Goal: Task Accomplishment & Management: Manage account settings

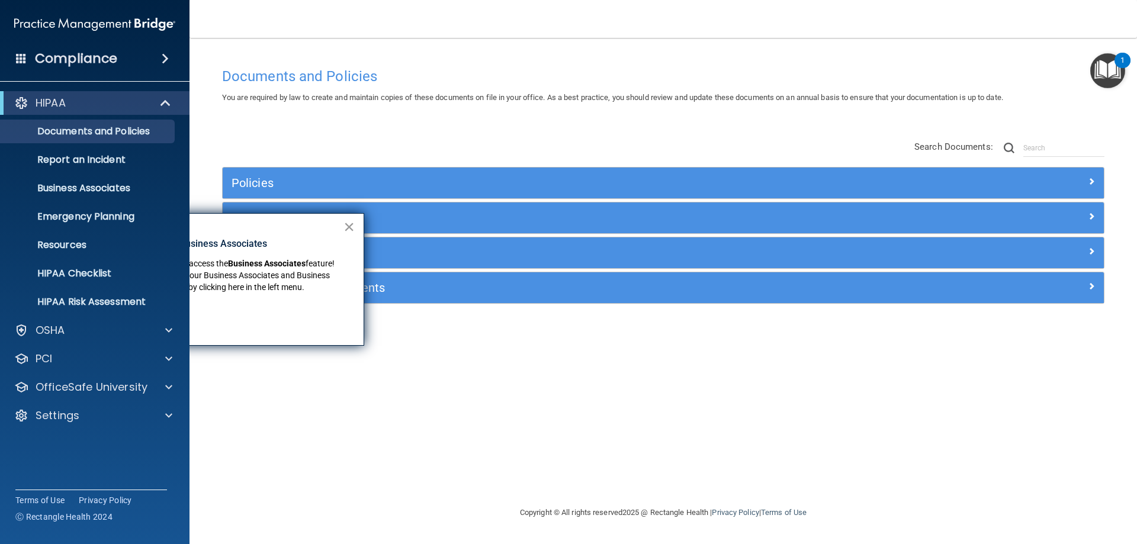
click at [354, 226] on button "×" at bounding box center [348, 226] width 11 height 19
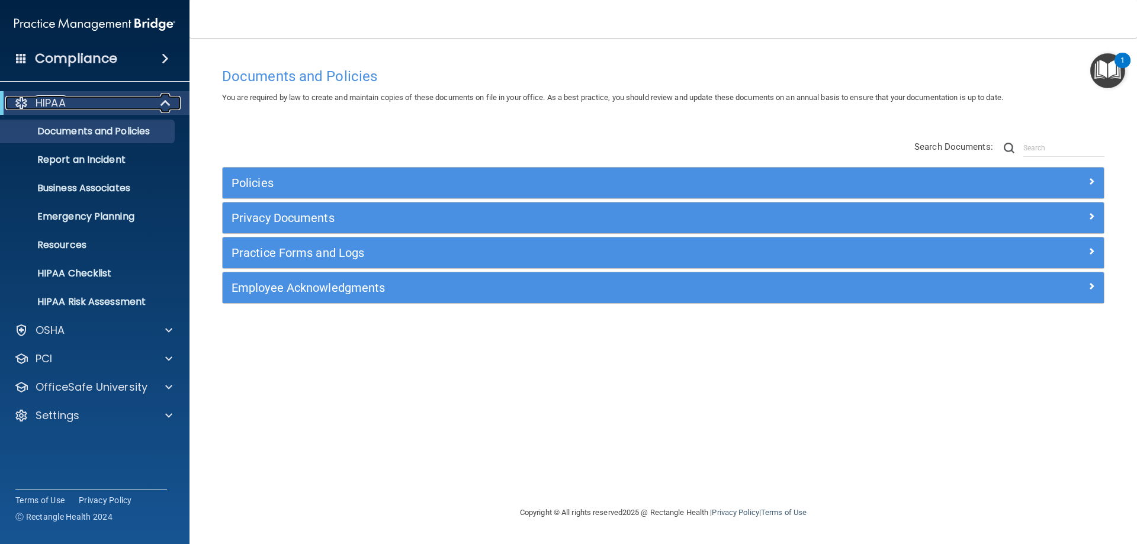
click at [165, 104] on span at bounding box center [167, 103] width 10 height 14
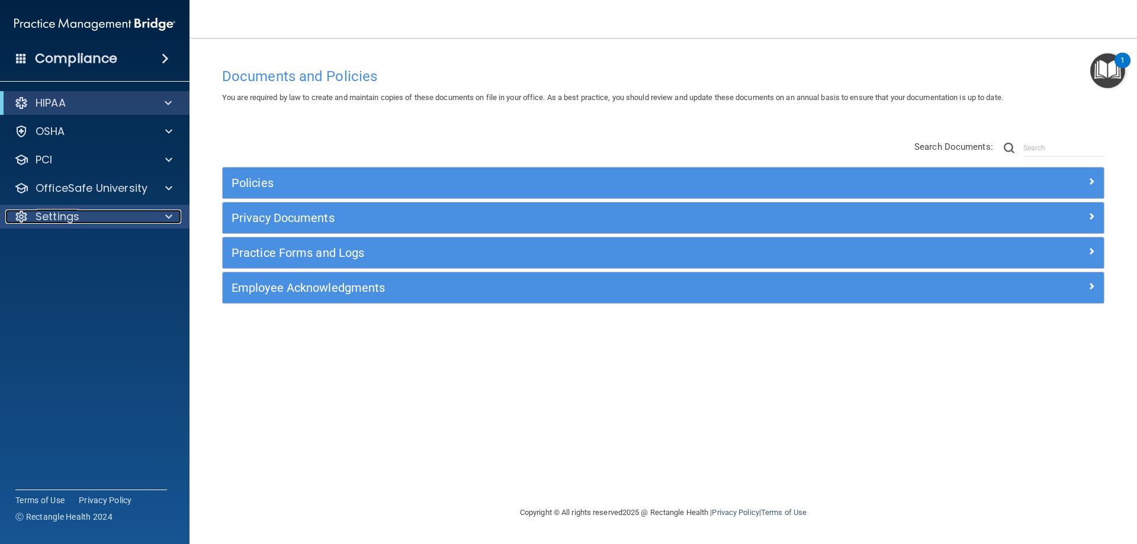
click at [175, 219] on div at bounding box center [167, 217] width 30 height 14
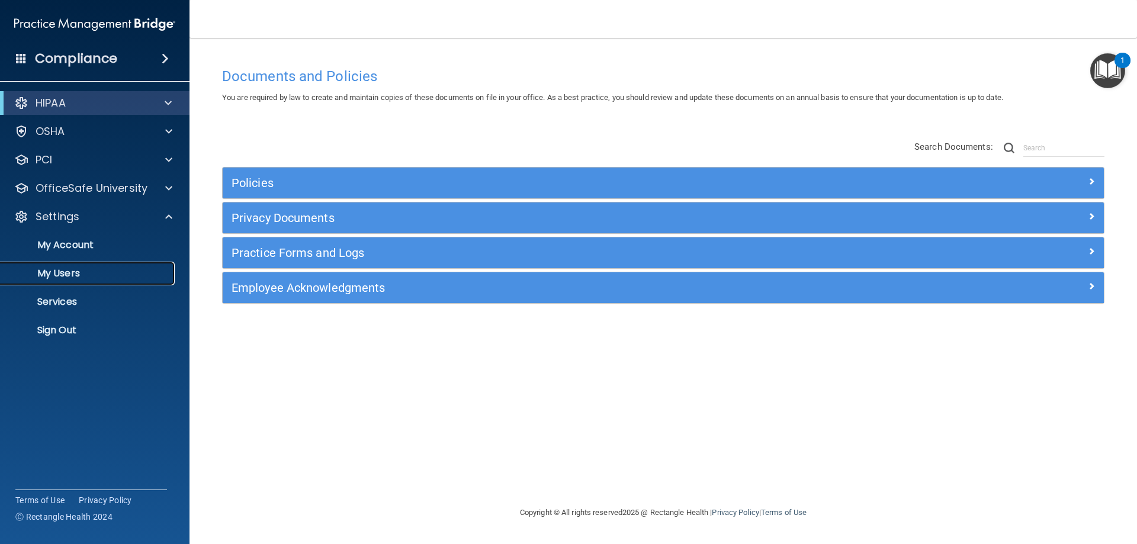
click at [94, 278] on p "My Users" at bounding box center [89, 274] width 162 height 12
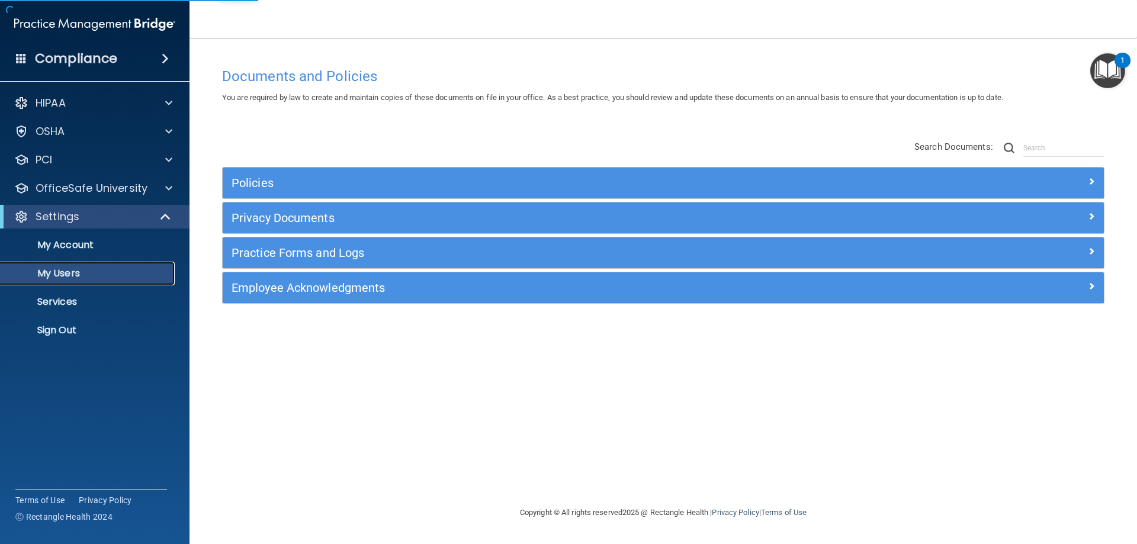
select select "20"
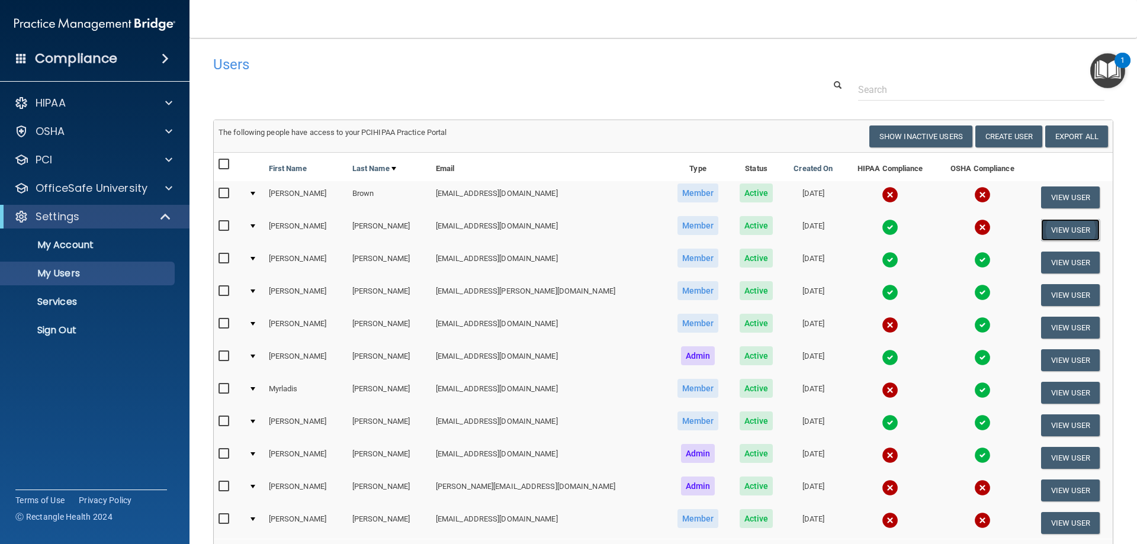
click at [1059, 234] on button "View User" at bounding box center [1070, 230] width 59 height 22
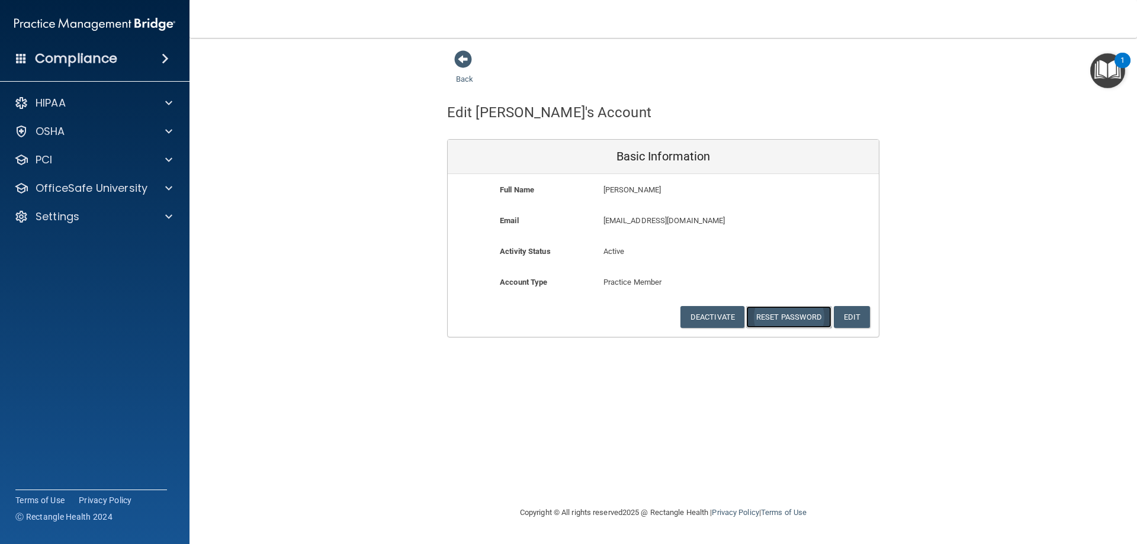
click at [792, 315] on button "Reset Password" at bounding box center [788, 317] width 85 height 22
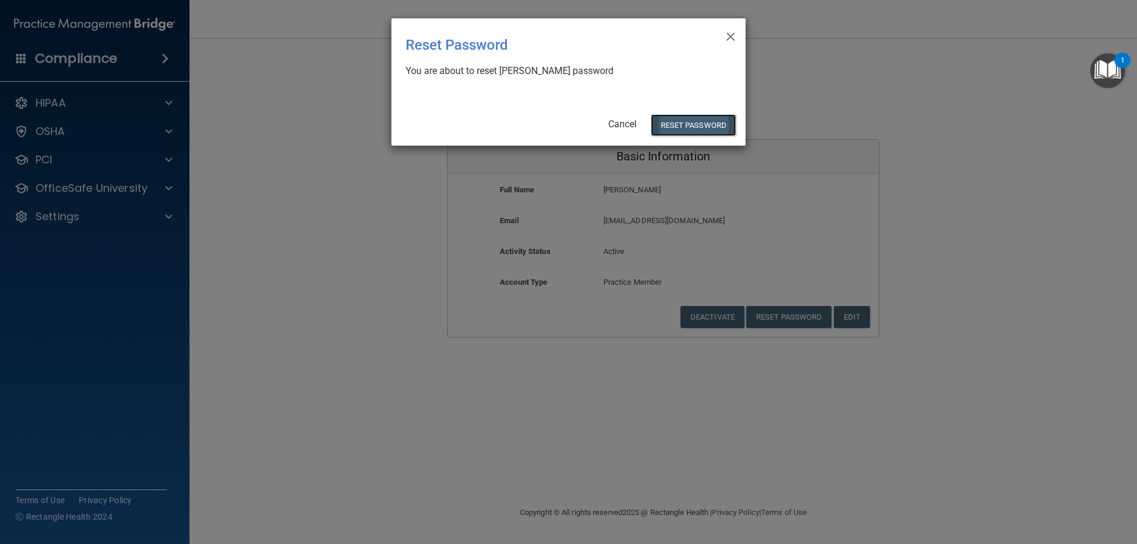
click at [701, 126] on button "Reset Password" at bounding box center [693, 125] width 85 height 22
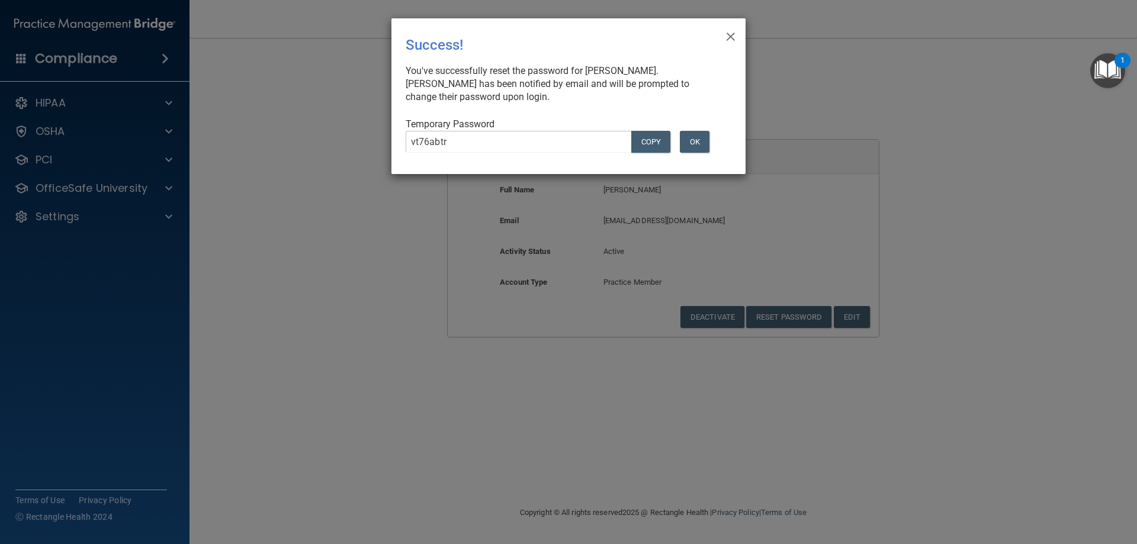
click at [694, 131] on button "OK" at bounding box center [695, 142] width 30 height 22
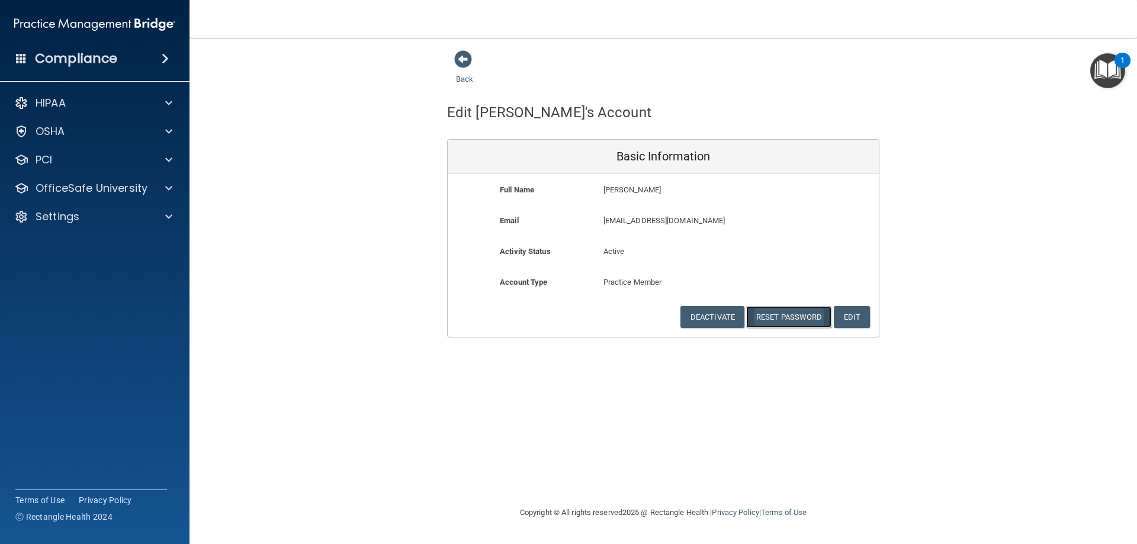
click at [779, 314] on button "Reset Password" at bounding box center [788, 317] width 85 height 22
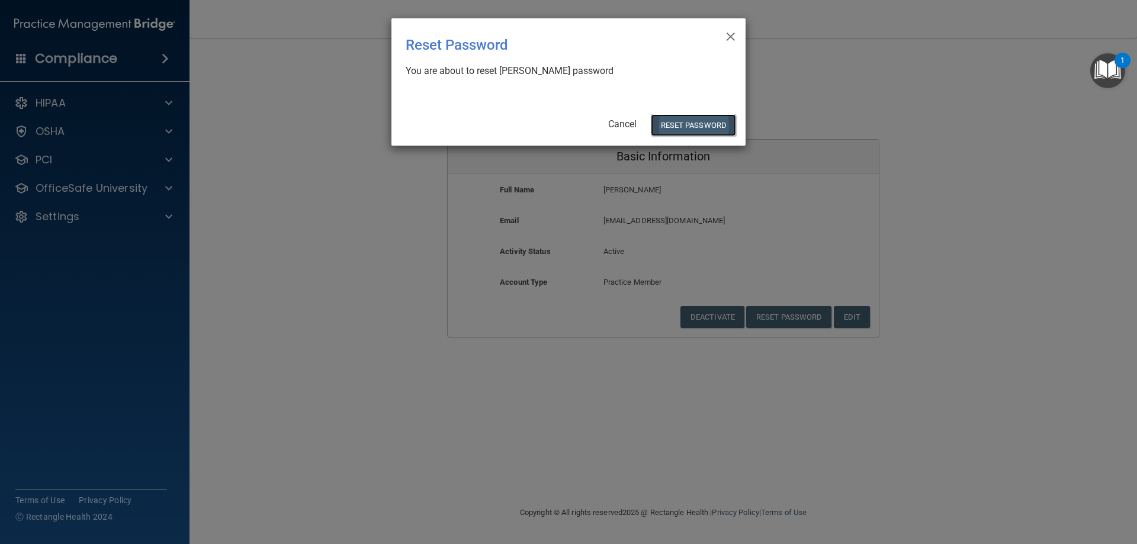
click at [681, 121] on button "Reset Password" at bounding box center [693, 125] width 85 height 22
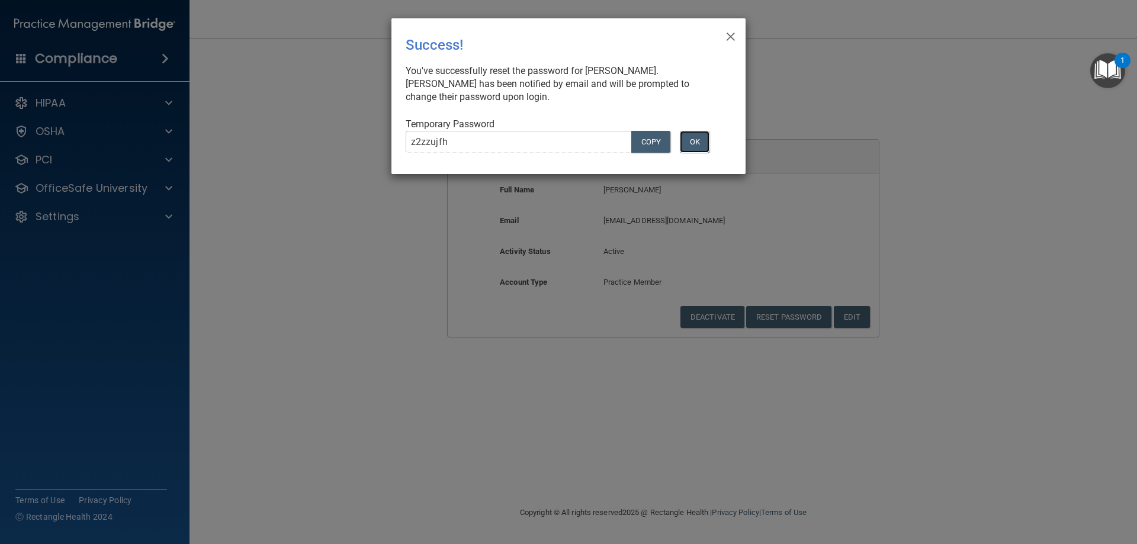
click at [705, 143] on button "OK" at bounding box center [695, 142] width 30 height 22
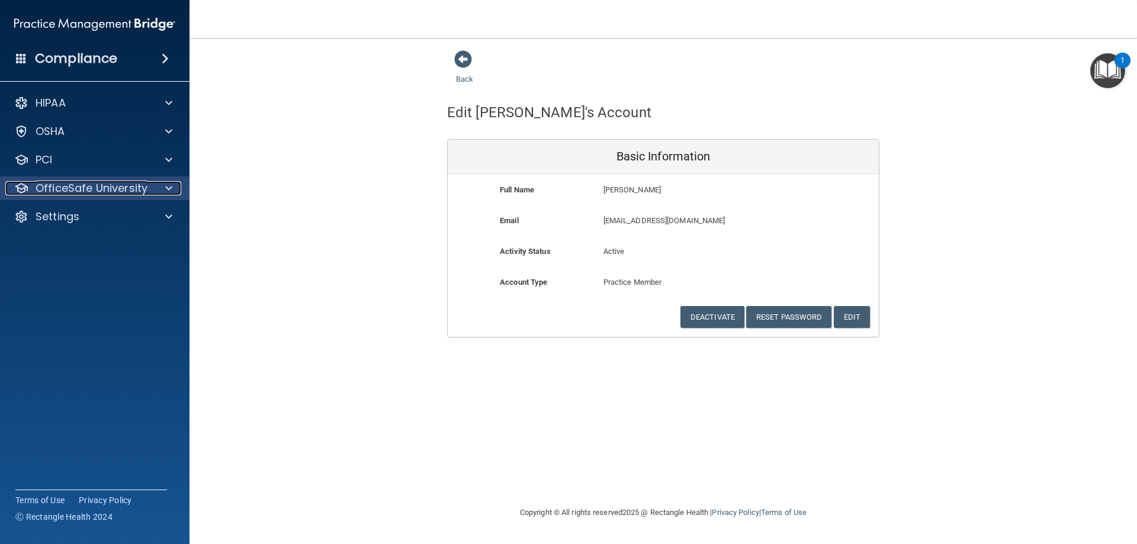
click at [173, 187] on div at bounding box center [167, 188] width 30 height 14
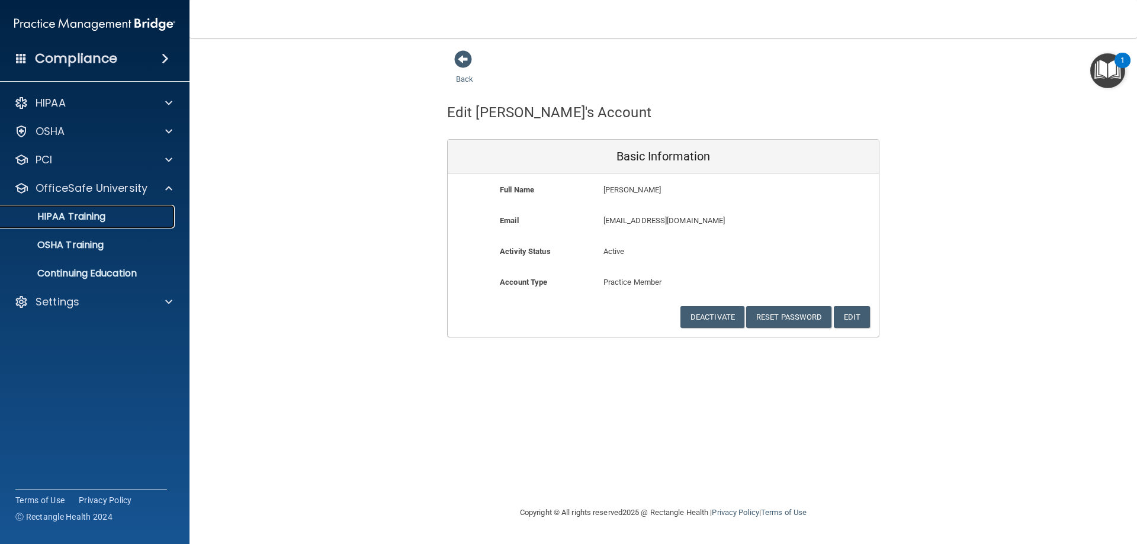
click at [108, 217] on div "HIPAA Training" at bounding box center [89, 217] width 162 height 12
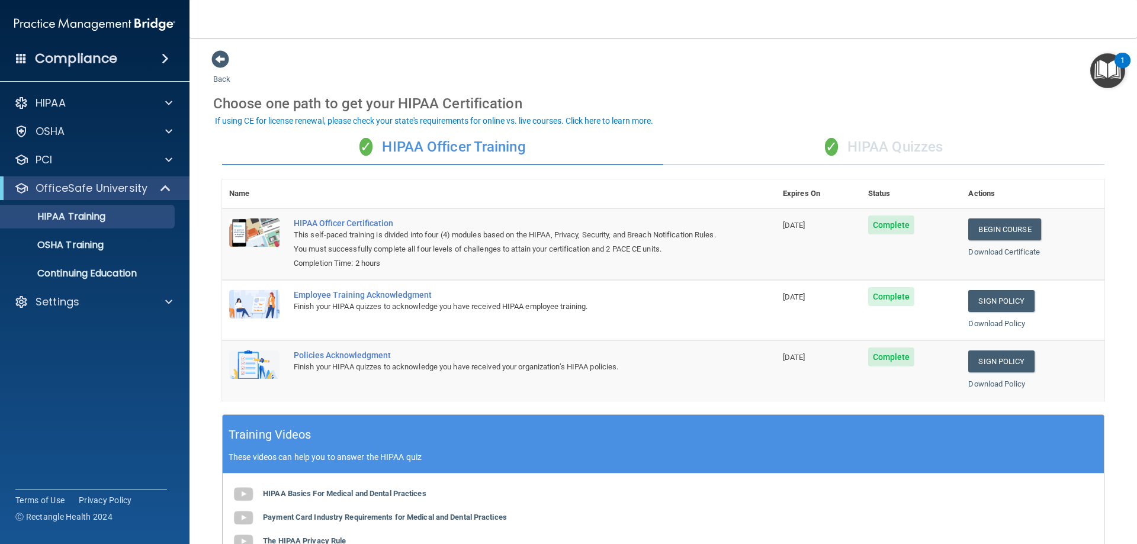
click at [919, 147] on div "✓ HIPAA Quizzes" at bounding box center [883, 148] width 441 height 36
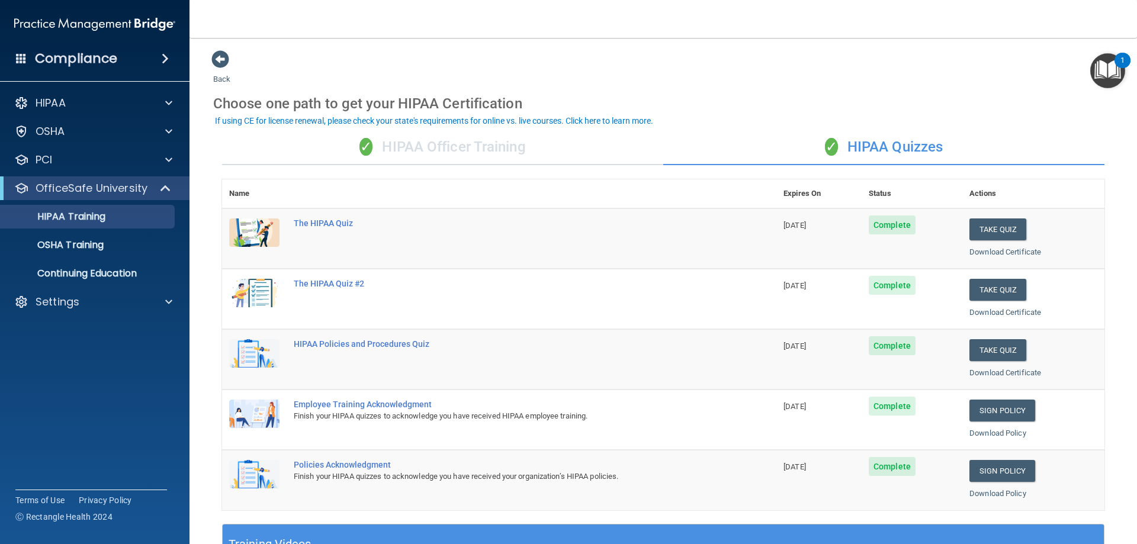
click at [467, 147] on div "✓ HIPAA Officer Training" at bounding box center [442, 148] width 441 height 36
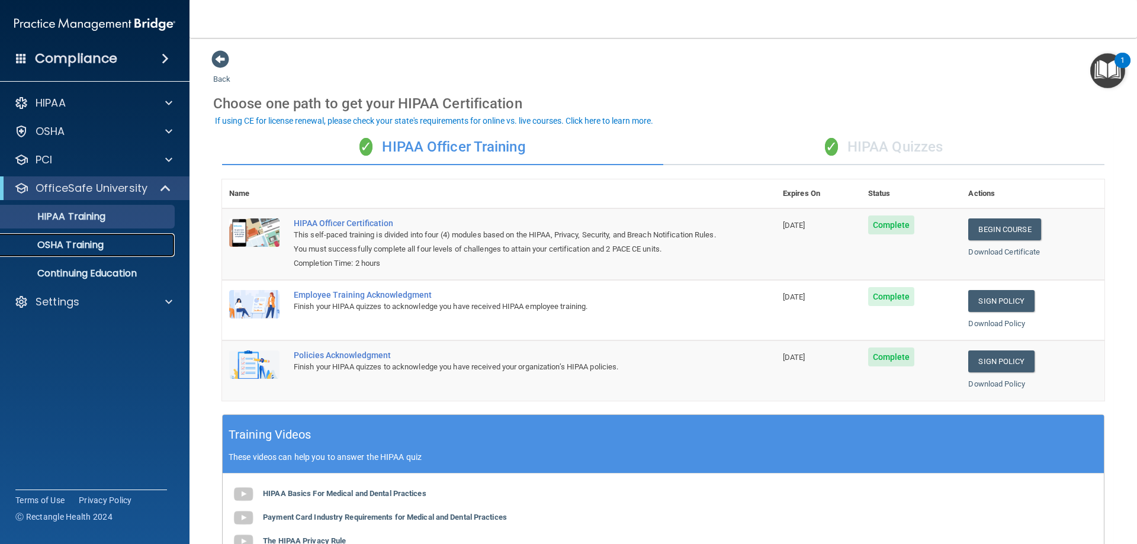
click at [80, 250] on p "OSHA Training" at bounding box center [56, 245] width 96 height 12
